Goal: Transaction & Acquisition: Purchase product/service

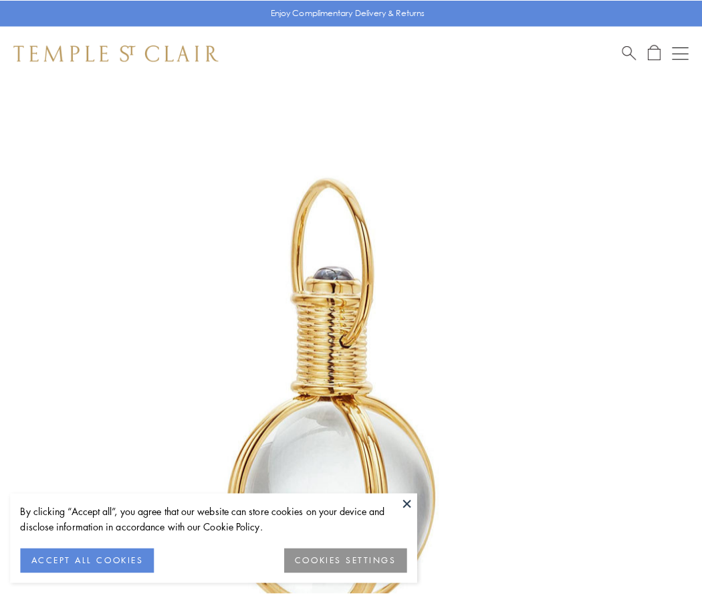
scroll to position [349, 0]
